Goal: Task Accomplishment & Management: Manage account settings

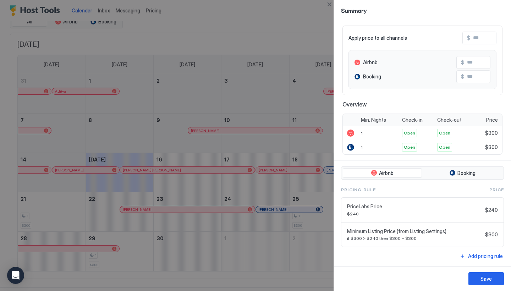
scroll to position [45, 0]
click at [245, 83] on div at bounding box center [255, 145] width 511 height 291
click at [490, 281] on div "Save" at bounding box center [486, 278] width 11 height 7
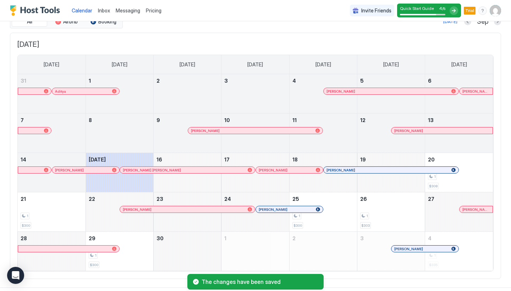
click at [156, 10] on span "Pricing" at bounding box center [154, 10] width 16 height 6
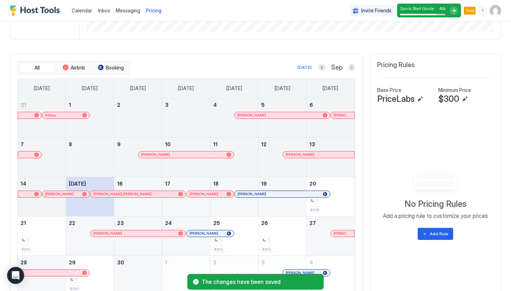
scroll to position [190, 0]
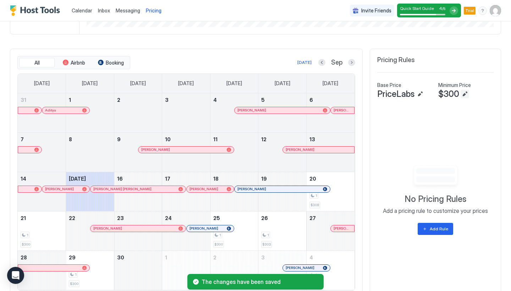
click at [462, 92] on button "Edit" at bounding box center [465, 94] width 9 height 9
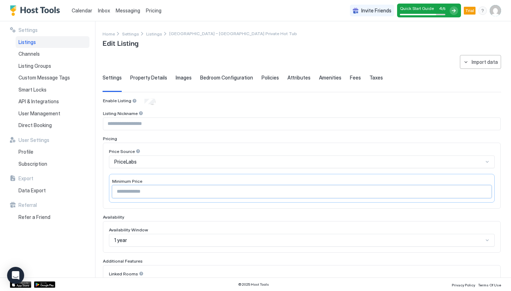
drag, startPoint x: 141, startPoint y: 189, endPoint x: 112, endPoint y: 189, distance: 28.8
click at [112, 189] on div "***" at bounding box center [302, 191] width 380 height 13
type input "***"
click at [184, 143] on div "Price Source PriceLabs Minimum Price ***" at bounding box center [302, 176] width 398 height 66
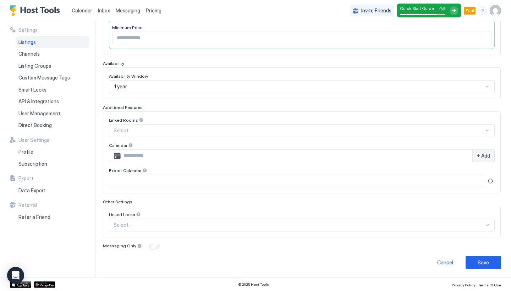
scroll to position [153, 0]
click at [493, 262] on button "Save" at bounding box center [484, 262] width 36 height 13
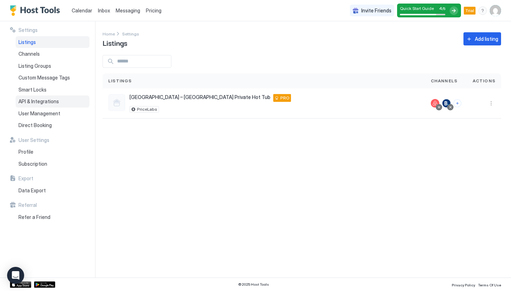
click at [50, 99] on span "API & Integrations" at bounding box center [38, 101] width 40 height 6
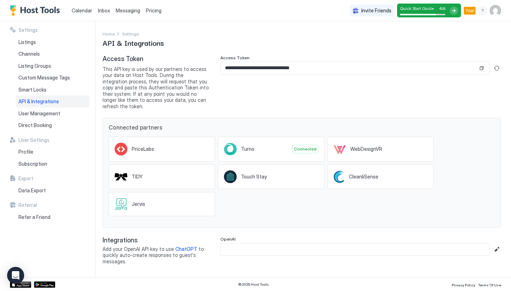
click at [81, 7] on link "Calendar" at bounding box center [82, 10] width 21 height 7
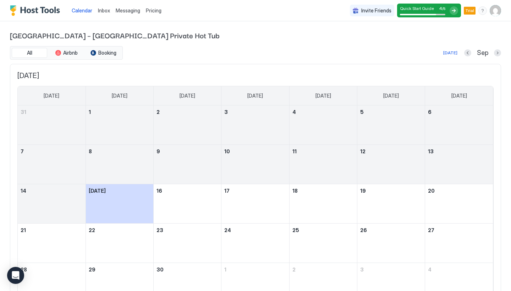
click at [157, 16] on div "Pricing" at bounding box center [153, 11] width 21 height 12
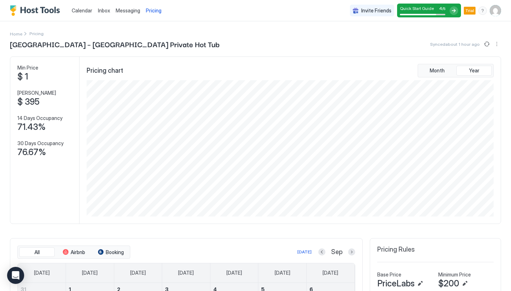
click at [83, 9] on span "Calendar" at bounding box center [82, 10] width 21 height 6
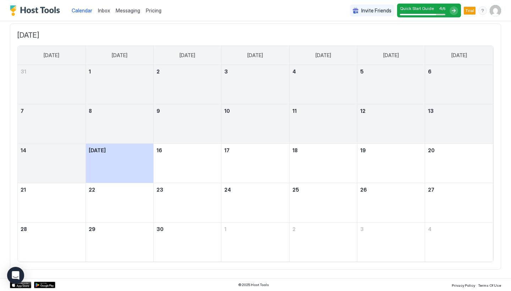
scroll to position [40, 0]
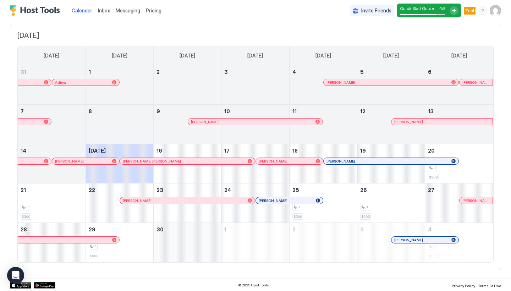
click at [182, 238] on div "September 30, 2025" at bounding box center [187, 242] width 67 height 39
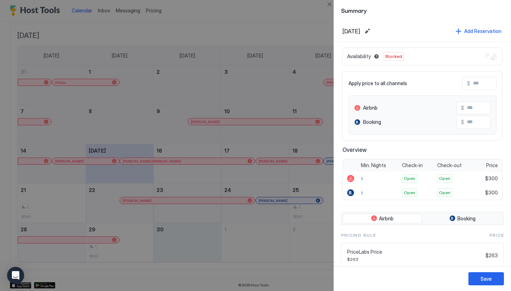
scroll to position [0, 0]
click at [288, 113] on div at bounding box center [255, 145] width 511 height 291
click at [293, 104] on div at bounding box center [255, 145] width 511 height 291
click at [491, 52] on div "Availability Blocked" at bounding box center [423, 57] width 160 height 18
click at [489, 61] on div "Availability Blocked" at bounding box center [423, 57] width 160 height 18
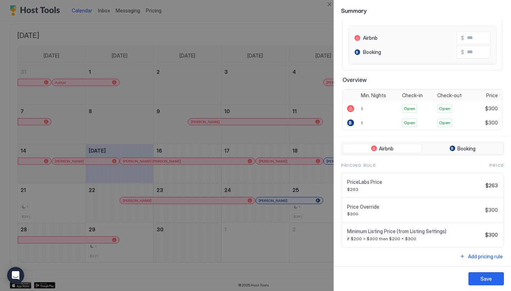
scroll to position [70, 0]
click at [484, 277] on div "Save" at bounding box center [486, 278] width 11 height 7
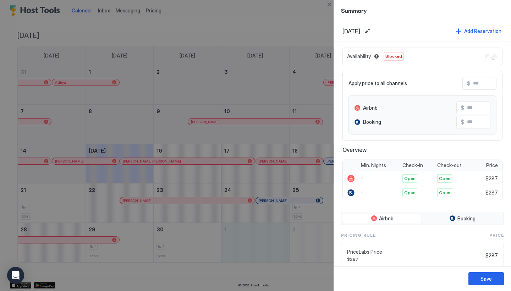
click at [296, 135] on div at bounding box center [255, 145] width 511 height 291
click at [301, 37] on div at bounding box center [255, 145] width 511 height 291
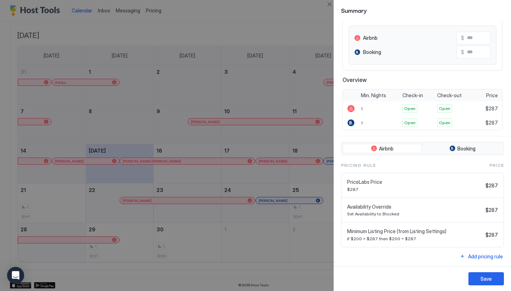
scroll to position [70, 0]
click at [245, 239] on div at bounding box center [255, 145] width 511 height 291
click at [478, 278] on button "Save" at bounding box center [487, 278] width 36 height 13
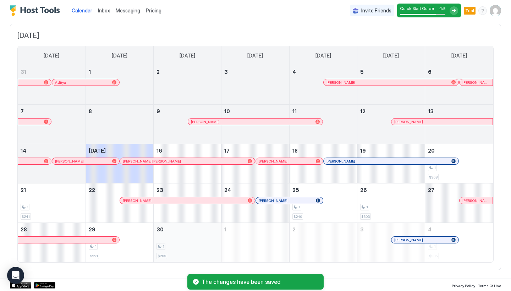
click at [184, 244] on div "1" at bounding box center [188, 246] width 62 height 7
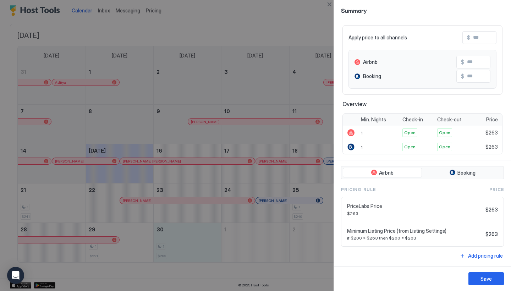
scroll to position [45, 0]
click at [228, 152] on div at bounding box center [255, 145] width 511 height 291
click at [481, 280] on div "Save" at bounding box center [486, 278] width 11 height 7
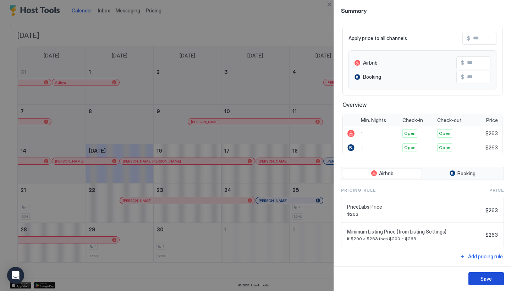
scroll to position [45, 0]
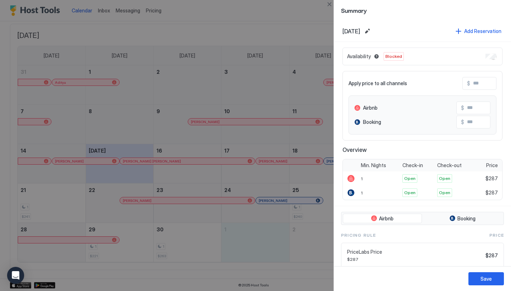
click at [260, 239] on div at bounding box center [255, 145] width 511 height 291
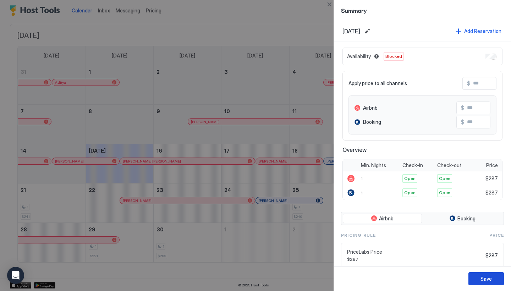
click at [485, 279] on div "Save" at bounding box center [486, 278] width 11 height 7
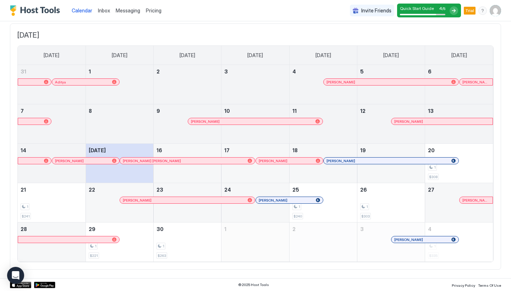
scroll to position [40, 0]
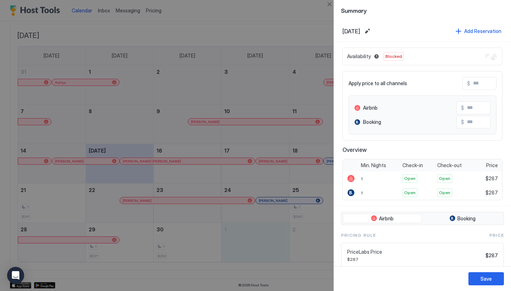
click at [332, 238] on div at bounding box center [255, 145] width 511 height 291
click at [325, 238] on div at bounding box center [255, 145] width 511 height 291
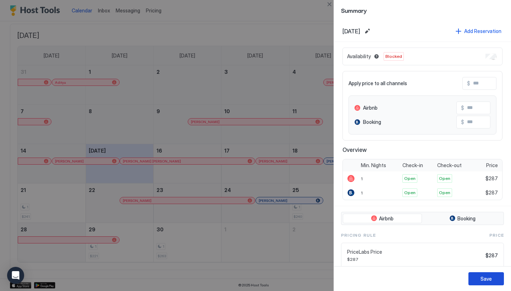
click at [483, 274] on button "Save" at bounding box center [487, 278] width 36 height 13
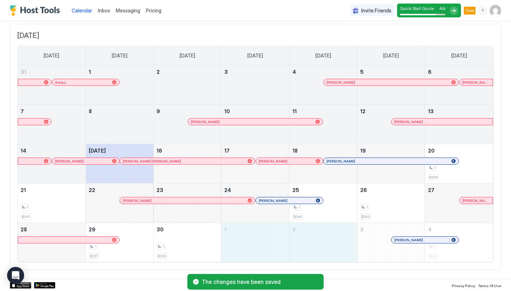
drag, startPoint x: 269, startPoint y: 236, endPoint x: 322, endPoint y: 238, distance: 53.3
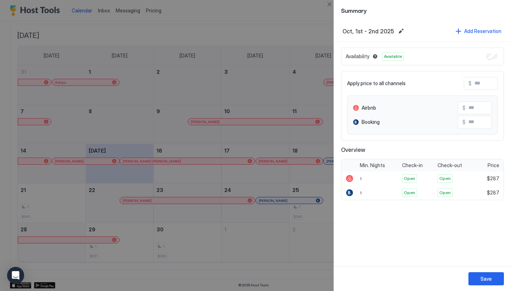
click at [485, 275] on div "Save" at bounding box center [486, 278] width 11 height 7
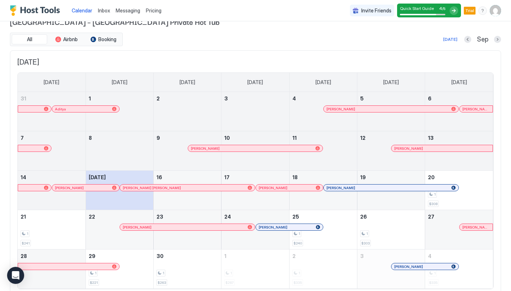
scroll to position [0, 0]
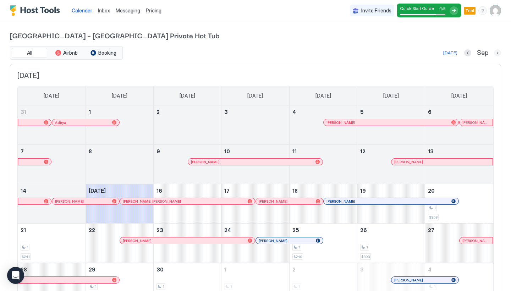
click at [499, 52] on button "Next month" at bounding box center [497, 52] width 7 height 7
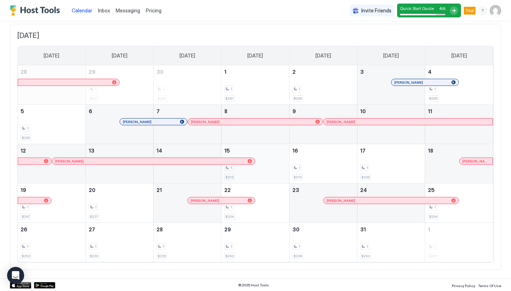
scroll to position [39, 0]
click at [331, 233] on div "1 $238" at bounding box center [324, 243] width 62 height 33
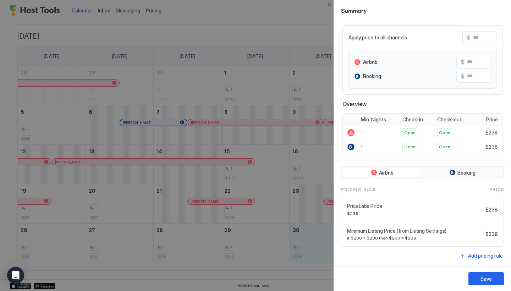
scroll to position [45, 0]
click at [252, 63] on div at bounding box center [255, 145] width 511 height 291
click at [331, 5] on button "Close" at bounding box center [329, 4] width 9 height 9
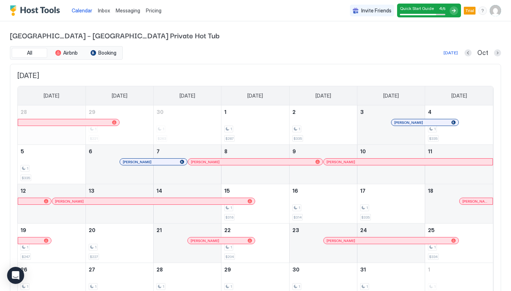
scroll to position [0, 0]
click at [110, 53] on span "Booking" at bounding box center [107, 53] width 18 height 6
click at [67, 53] on span "Airbnb" at bounding box center [70, 53] width 15 height 6
click at [31, 52] on span "All" at bounding box center [29, 53] width 5 height 6
click at [101, 49] on button "Booking" at bounding box center [104, 53] width 36 height 10
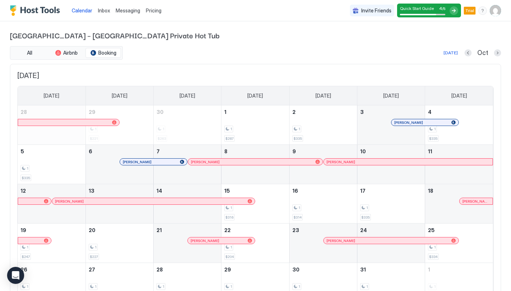
click at [198, 44] on div "[GEOGRAPHIC_DATA] – [GEOGRAPHIC_DATA] Private Hot Tub All Airbnb Booking [DATE]…" at bounding box center [255, 170] width 491 height 298
click at [471, 50] on button "Previous month" at bounding box center [468, 52] width 7 height 7
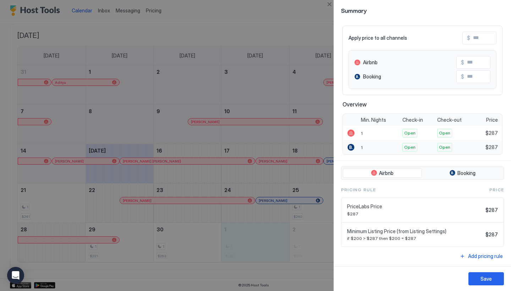
scroll to position [45, 0]
click at [309, 125] on div at bounding box center [255, 145] width 511 height 291
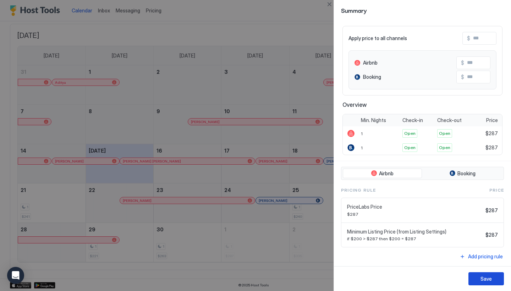
click at [478, 279] on button "Save" at bounding box center [487, 278] width 36 height 13
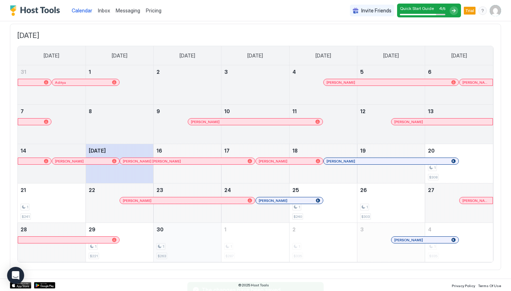
click at [167, 241] on div "1 $263" at bounding box center [188, 242] width 62 height 33
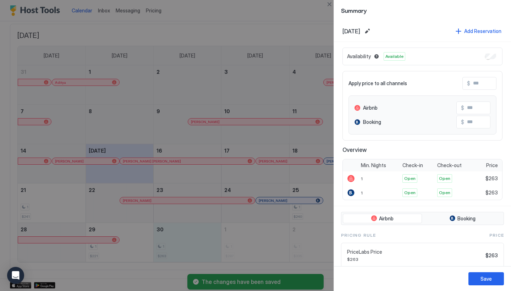
scroll to position [-1, 0]
click at [246, 104] on div at bounding box center [255, 145] width 511 height 291
click at [289, 73] on div at bounding box center [255, 145] width 511 height 291
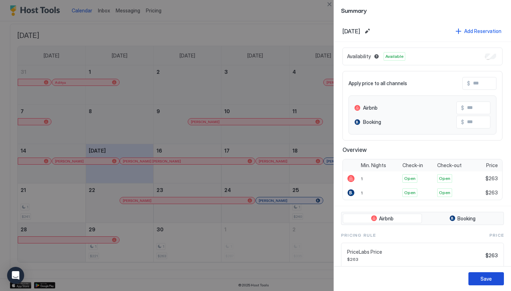
click at [486, 278] on div "Save" at bounding box center [486, 278] width 11 height 7
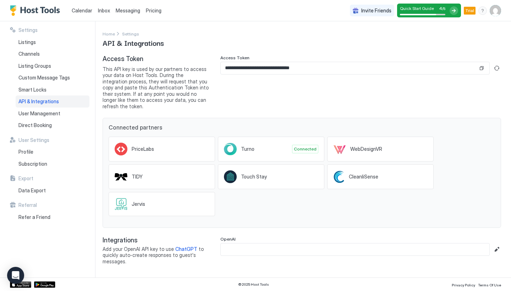
click at [43, 101] on span "API & Integrations" at bounding box center [38, 101] width 40 height 6
click at [38, 85] on div "Smart Locks" at bounding box center [53, 90] width 74 height 12
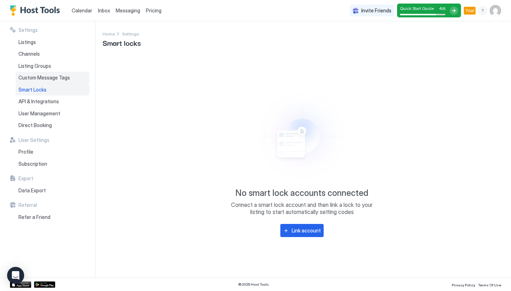
click at [50, 79] on span "Custom Message Tags" at bounding box center [43, 78] width 51 height 6
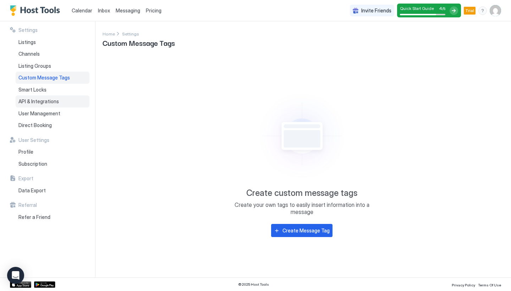
click at [39, 104] on div "API & Integrations" at bounding box center [53, 102] width 74 height 12
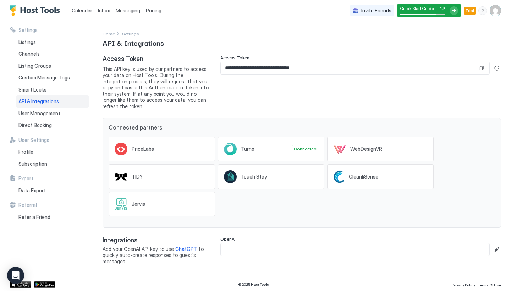
click at [497, 10] on img "User profile" at bounding box center [495, 10] width 11 height 11
click at [440, 39] on span "Settings" at bounding box center [431, 40] width 19 height 6
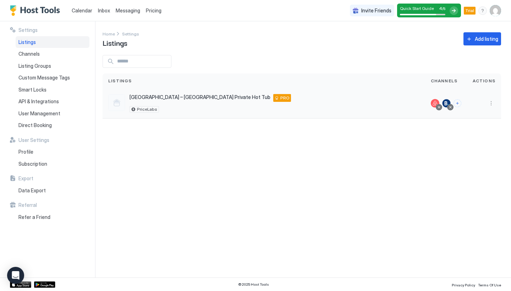
click at [192, 99] on span "[GEOGRAPHIC_DATA] – [GEOGRAPHIC_DATA] Private Hot Tub" at bounding box center [200, 97] width 141 height 6
click at [199, 95] on span "[GEOGRAPHIC_DATA] – [GEOGRAPHIC_DATA] Private Hot Tub" at bounding box center [200, 97] width 141 height 6
click at [273, 98] on div "PRO" at bounding box center [282, 98] width 18 height 8
click at [208, 97] on span "[GEOGRAPHIC_DATA] – [GEOGRAPHIC_DATA] Private Hot Tub" at bounding box center [200, 97] width 141 height 6
click at [500, 99] on div at bounding box center [484, 103] width 34 height 30
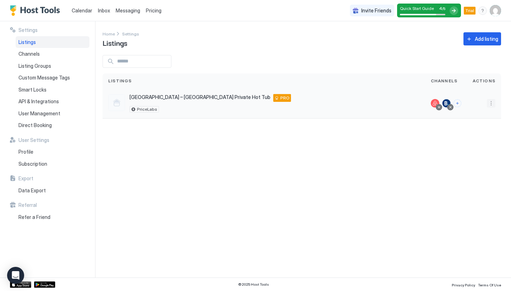
click at [492, 101] on button "More options" at bounding box center [491, 103] width 9 height 9
click at [472, 157] on span "Airbnb Settings" at bounding box center [475, 158] width 32 height 5
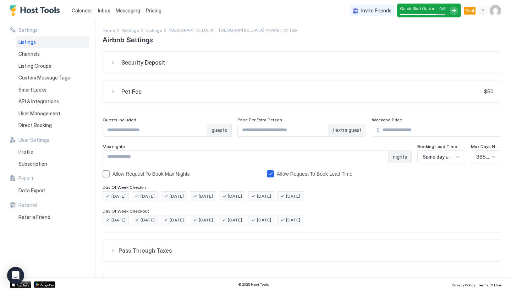
scroll to position [2, 0]
click at [154, 99] on button "Pet Fee $50" at bounding box center [302, 92] width 398 height 21
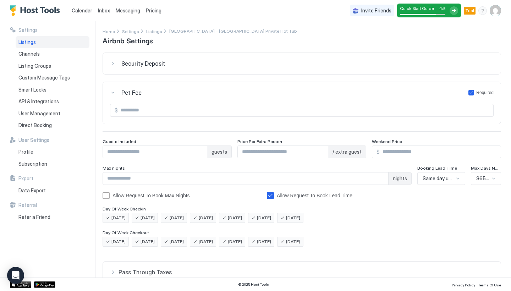
click at [182, 63] on div "Security Deposit" at bounding box center [307, 63] width 373 height 7
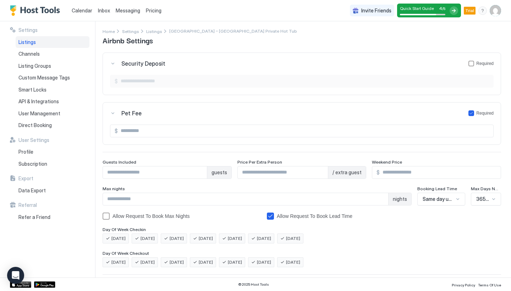
click at [165, 63] on div "Security Deposit Required" at bounding box center [307, 63] width 373 height 7
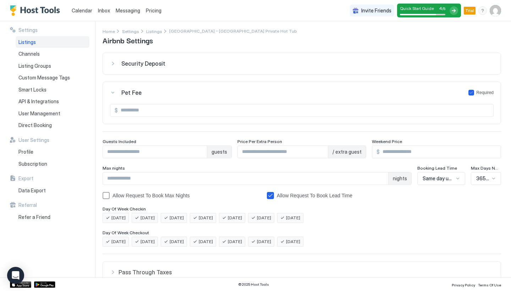
click at [161, 93] on div "Pet Fee Required" at bounding box center [307, 92] width 373 height 7
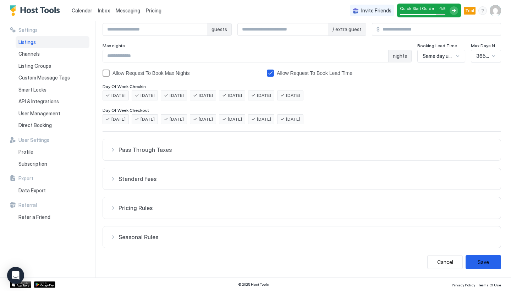
scroll to position [104, 0]
click at [181, 149] on span "Pass Through Taxes" at bounding box center [306, 149] width 375 height 7
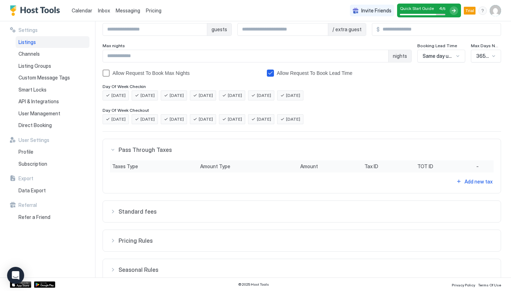
click at [181, 149] on span "Pass Through Taxes" at bounding box center [306, 149] width 375 height 7
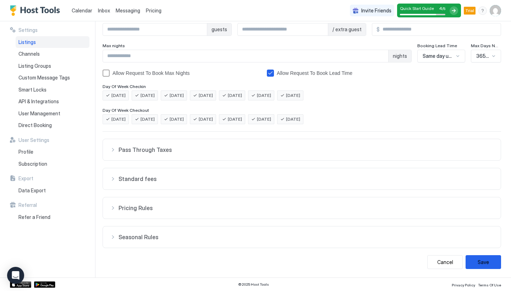
click at [158, 183] on button "Standard fees" at bounding box center [302, 178] width 398 height 21
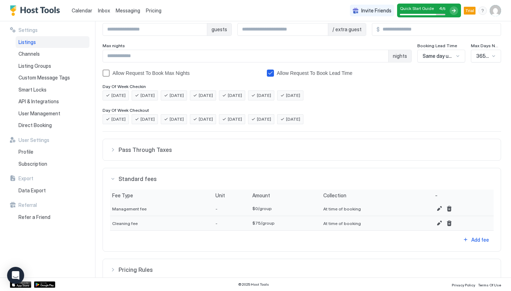
click at [158, 183] on button "Standard fees" at bounding box center [302, 178] width 398 height 21
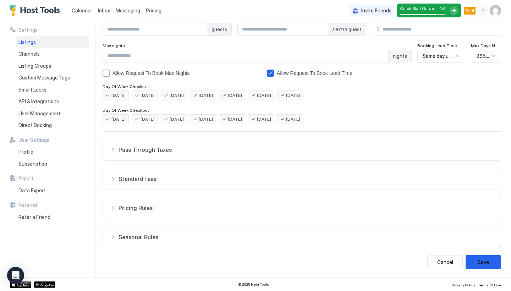
click at [150, 203] on button "Pricing Rules" at bounding box center [302, 207] width 398 height 21
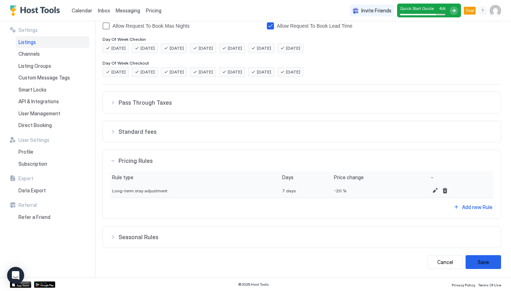
click at [148, 158] on span "Pricing Rules" at bounding box center [306, 160] width 375 height 7
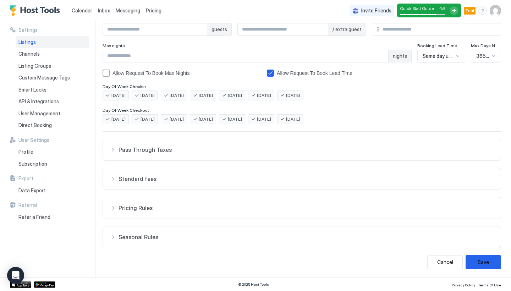
click at [149, 236] on span "Seasonal Rules" at bounding box center [306, 237] width 375 height 7
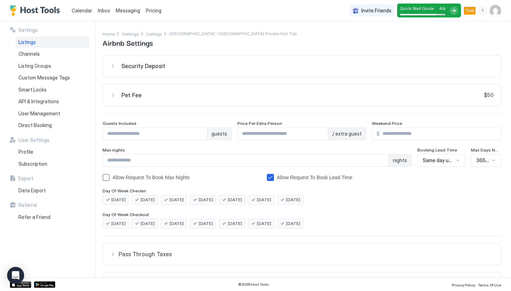
scroll to position [0, 0]
click at [497, 12] on img "User profile" at bounding box center [495, 10] width 11 height 11
click at [468, 39] on div "Settings" at bounding box center [456, 40] width 90 height 12
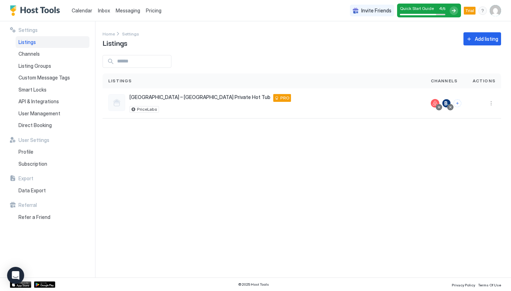
click at [495, 10] on img "User profile" at bounding box center [495, 10] width 11 height 11
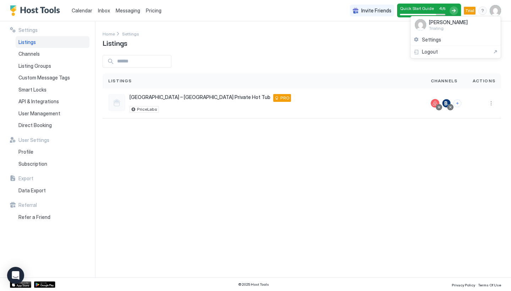
click at [30, 55] on div at bounding box center [255, 145] width 511 height 291
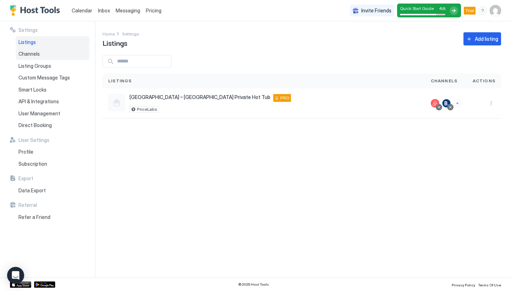
click at [34, 52] on span "Channels" at bounding box center [28, 54] width 21 height 6
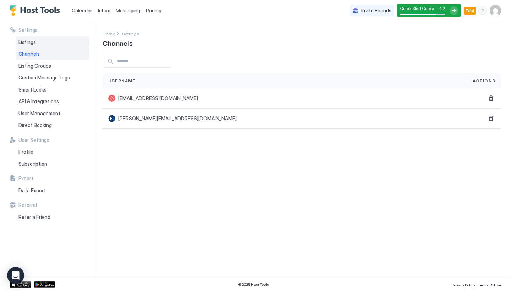
click at [38, 42] on div "Listings" at bounding box center [53, 42] width 74 height 12
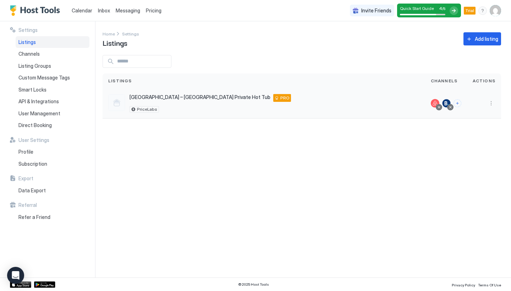
click at [194, 91] on div "Art Haus Grand Canyon – South Rim Private Hot Tub Williams 86046 US PRO PriceLa…" at bounding box center [264, 103] width 323 height 30
click at [115, 104] on div at bounding box center [116, 102] width 17 height 17
click at [490, 102] on button "More options" at bounding box center [491, 103] width 9 height 9
click at [479, 137] on span "Listing Settings" at bounding box center [476, 136] width 32 height 5
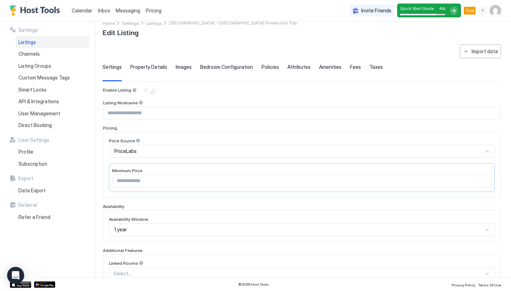
scroll to position [13, 0]
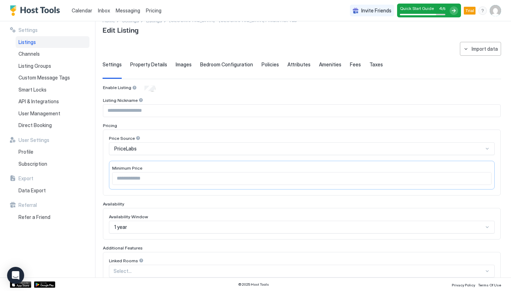
click at [155, 75] on div "Property Details" at bounding box center [148, 69] width 37 height 17
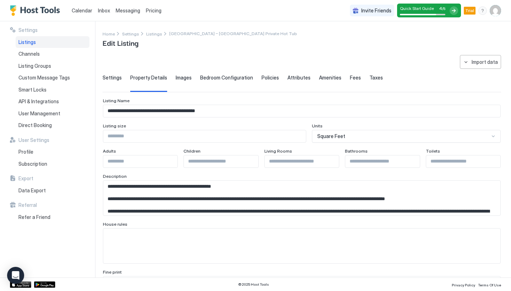
scroll to position [0, 0]
click at [178, 77] on span "Images" at bounding box center [184, 78] width 16 height 6
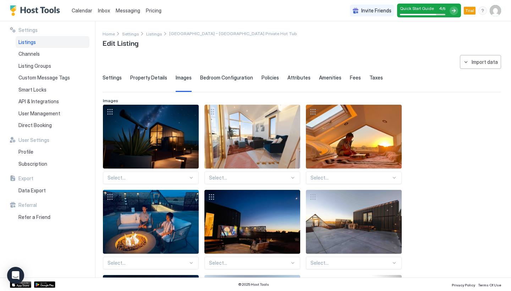
click at [353, 85] on div "Fees" at bounding box center [355, 83] width 11 height 17
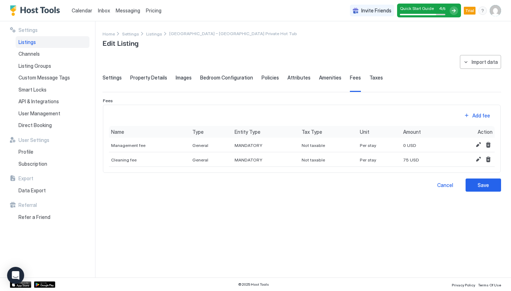
click at [369, 72] on div "**********" at bounding box center [302, 123] width 399 height 137
click at [370, 78] on span "Taxes" at bounding box center [376, 78] width 13 height 6
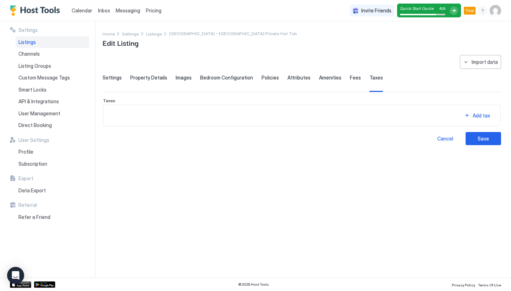
click at [350, 81] on div "Fees" at bounding box center [355, 83] width 11 height 17
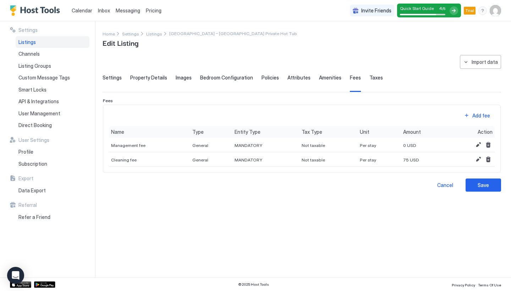
click at [321, 78] on span "Amenities" at bounding box center [330, 78] width 22 height 6
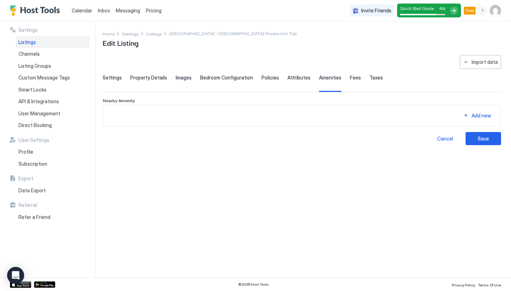
click at [118, 76] on span "Settings" at bounding box center [112, 78] width 19 height 6
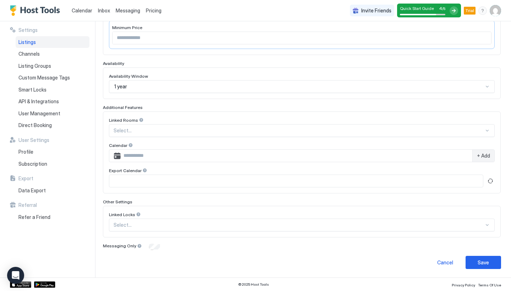
scroll to position [153, 0]
click at [146, 223] on div at bounding box center [299, 225] width 371 height 6
click at [161, 223] on div at bounding box center [299, 225] width 371 height 6
